Goal: Information Seeking & Learning: Learn about a topic

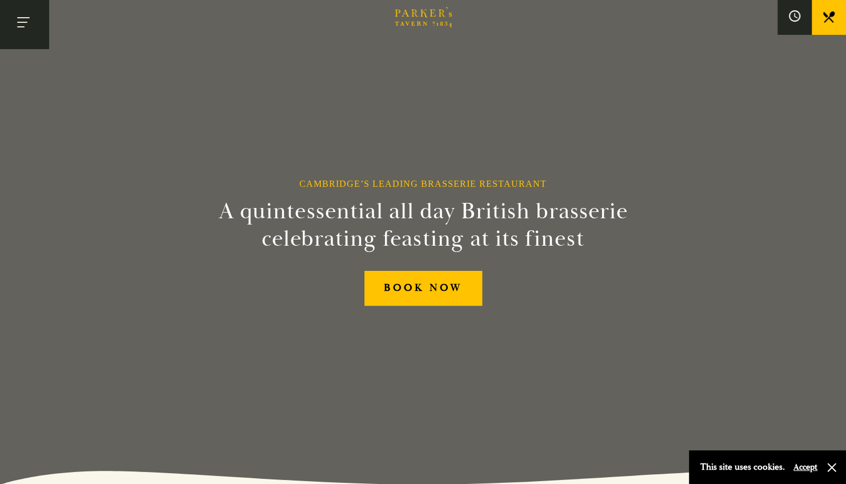
click at [27, 24] on button "Toggle navigation" at bounding box center [24, 24] width 49 height 49
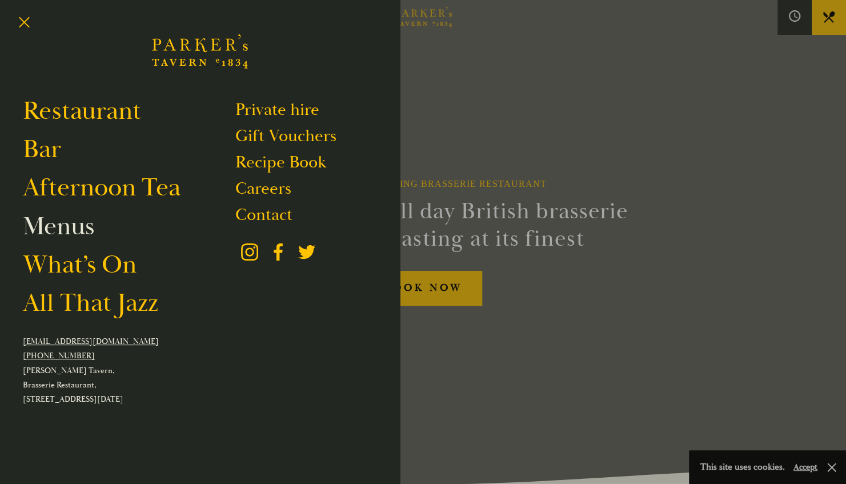
click at [70, 231] on link "Menus" at bounding box center [58, 226] width 71 height 32
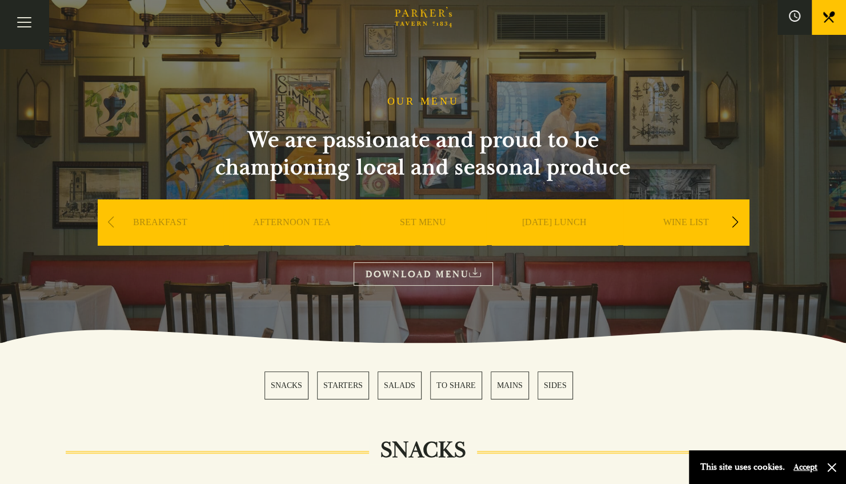
click at [732, 223] on div "Next slide" at bounding box center [734, 222] width 15 height 25
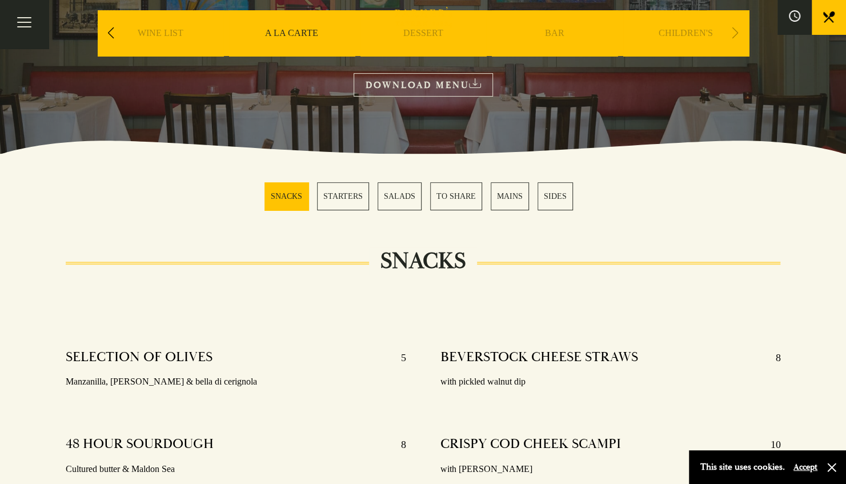
scroll to position [192, 0]
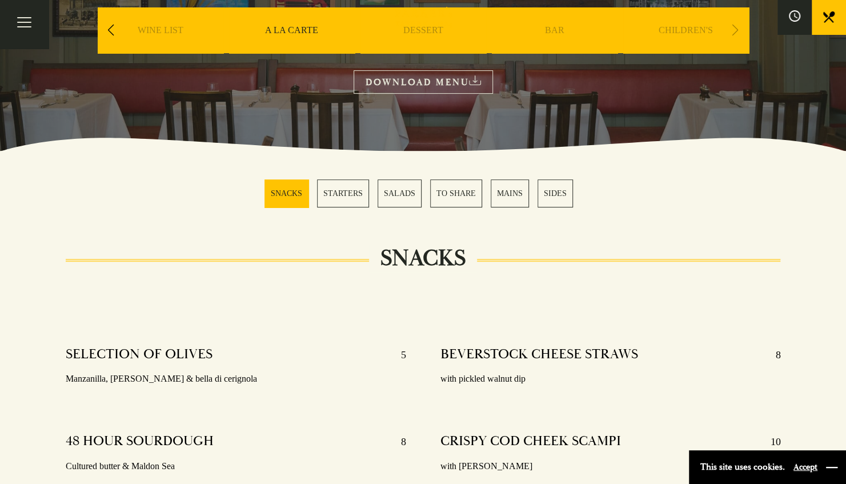
click at [832, 467] on button "button" at bounding box center [831, 466] width 11 height 11
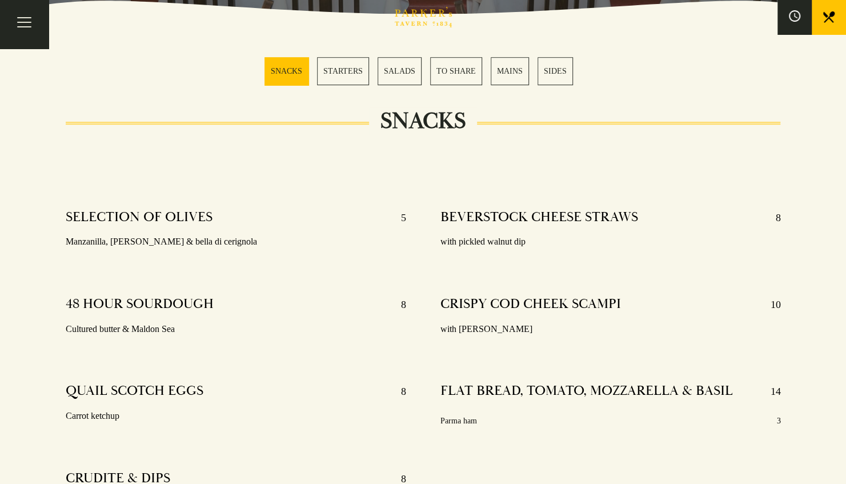
scroll to position [0, 0]
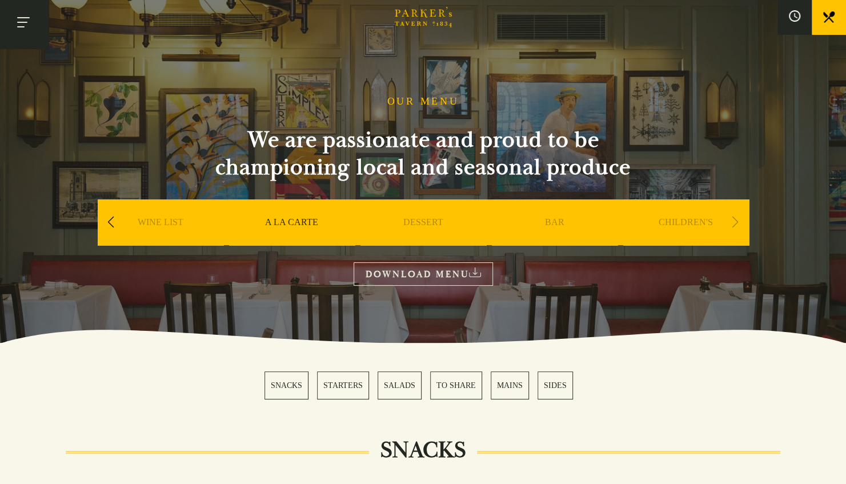
click at [19, 23] on button "Toggle navigation" at bounding box center [24, 24] width 49 height 49
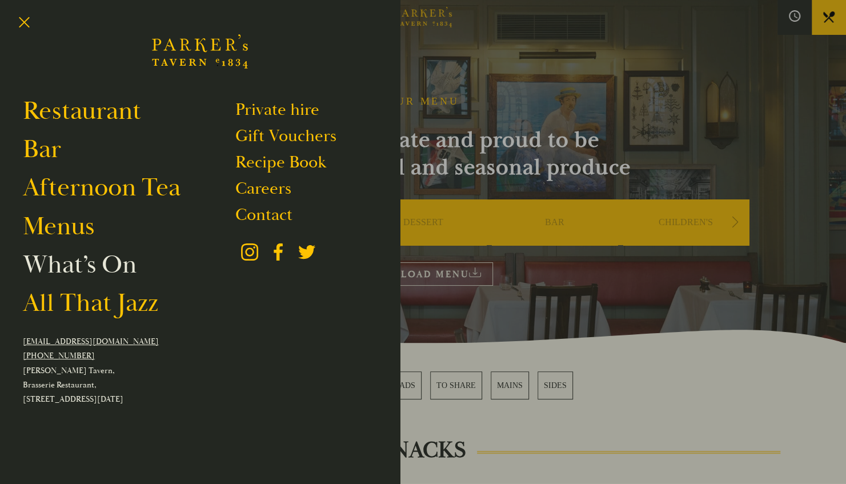
click at [73, 264] on link "What’s On" at bounding box center [80, 264] width 114 height 32
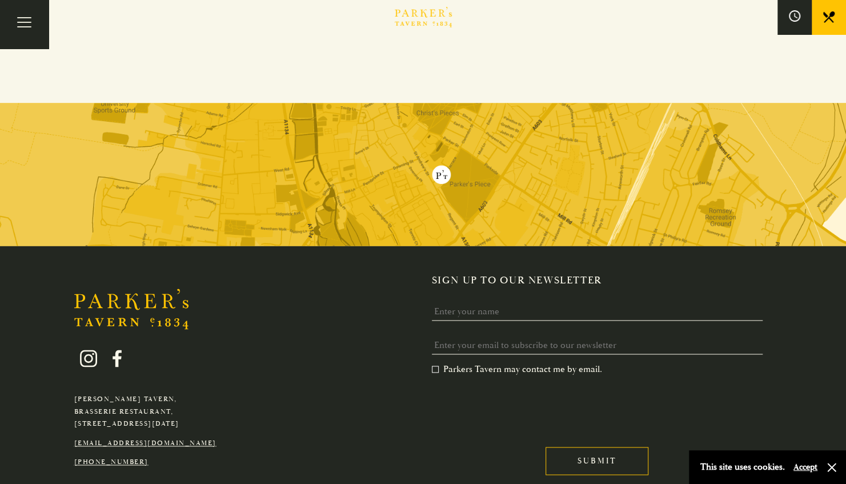
scroll to position [862, 0]
